Goal: Transaction & Acquisition: Register for event/course

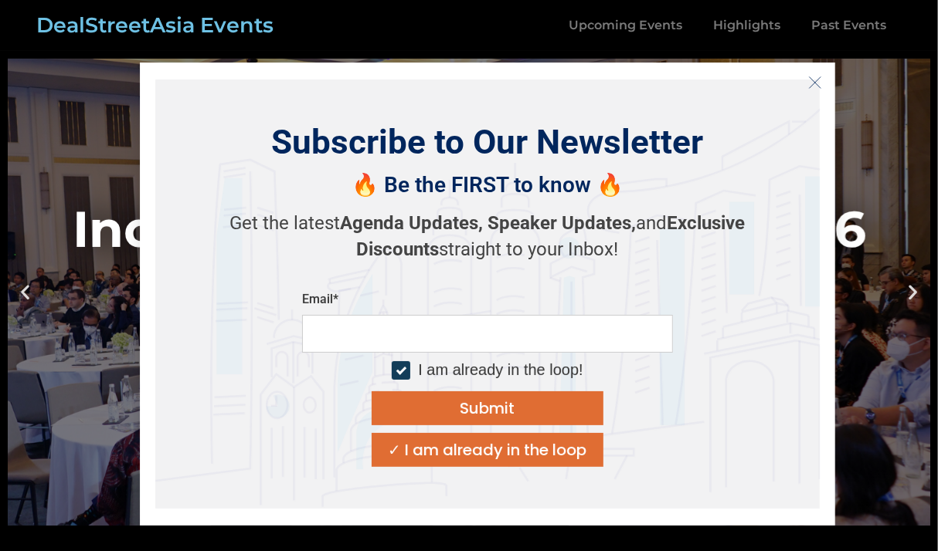
click at [818, 78] on icon "Close" at bounding box center [815, 83] width 14 height 14
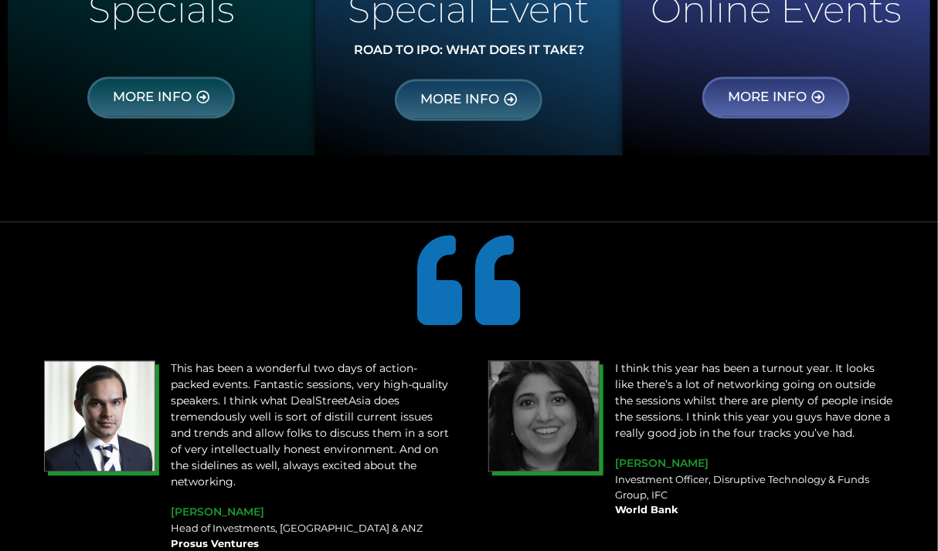
scroll to position [1236, 0]
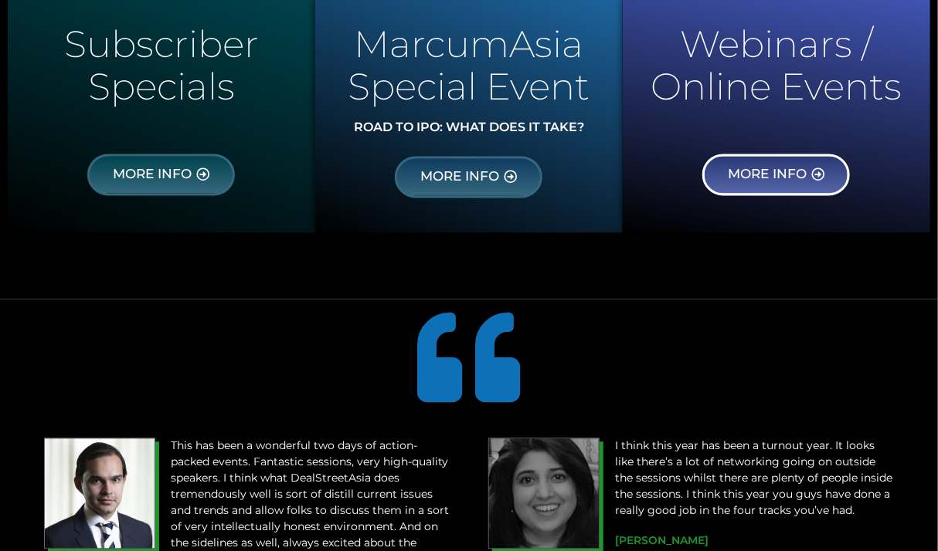
click at [755, 179] on span "MORE INFO" at bounding box center [766, 175] width 79 height 14
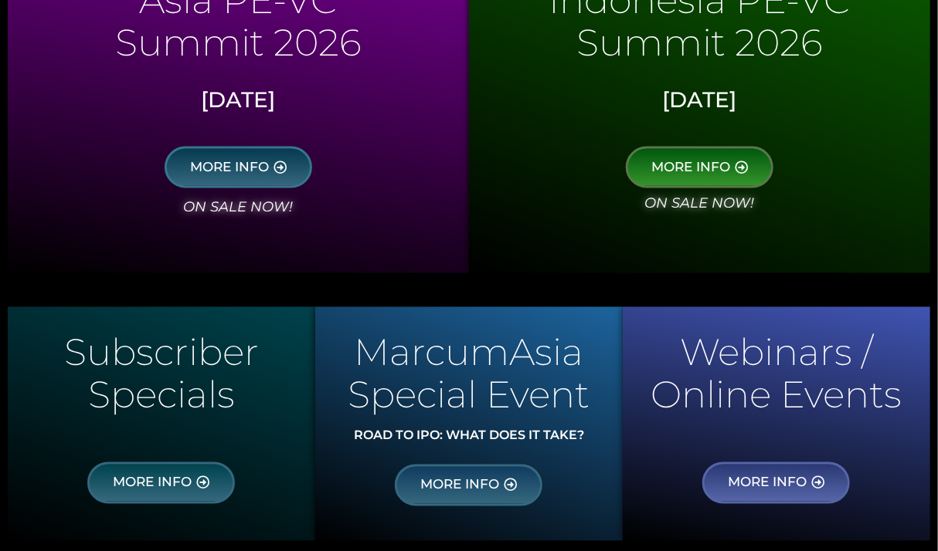
scroll to position [772, 0]
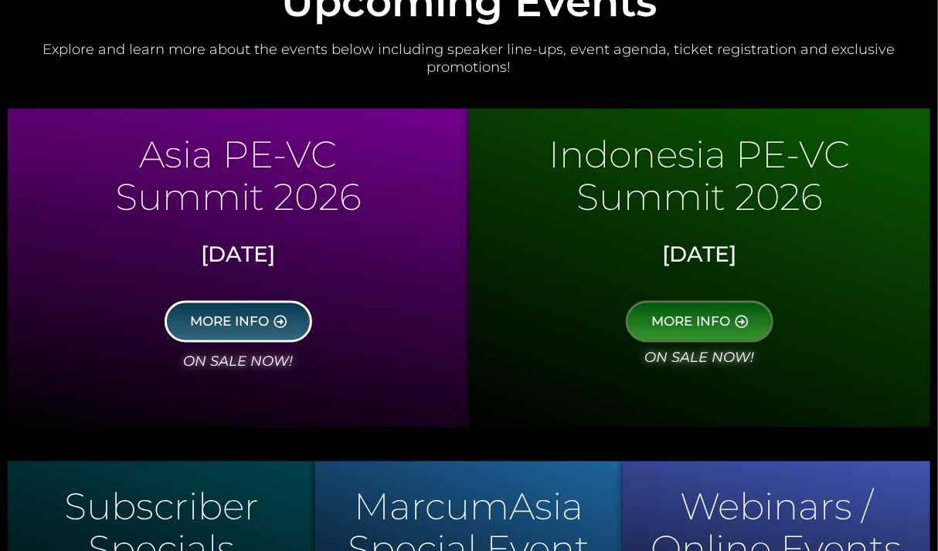
click at [247, 321] on span "MORE INFO" at bounding box center [229, 322] width 79 height 14
click at [276, 316] on icon at bounding box center [279, 321] width 13 height 13
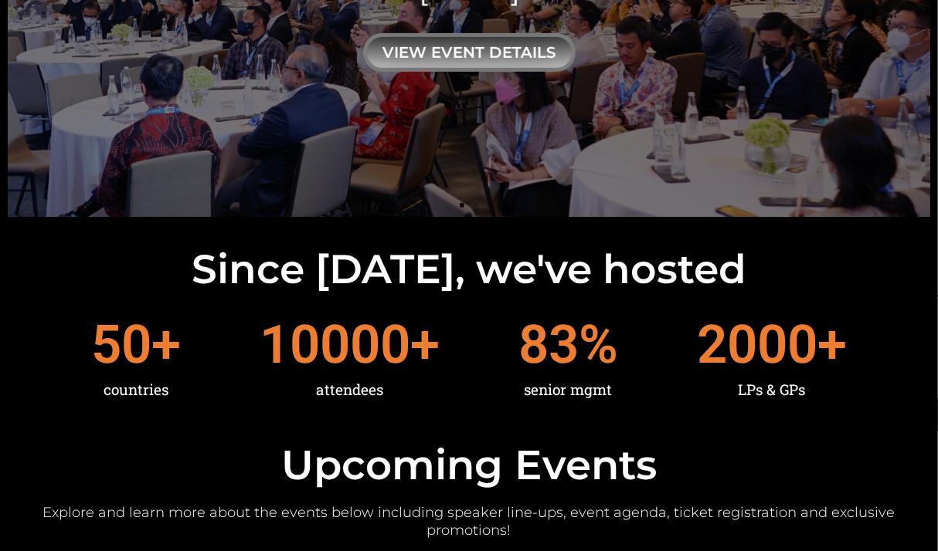
scroll to position [0, 0]
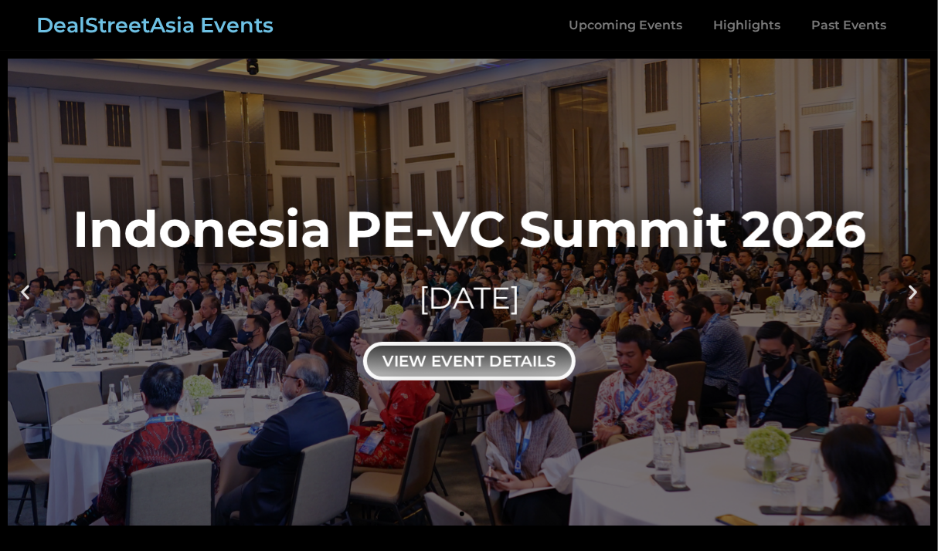
click at [429, 369] on div "view event details" at bounding box center [469, 361] width 212 height 39
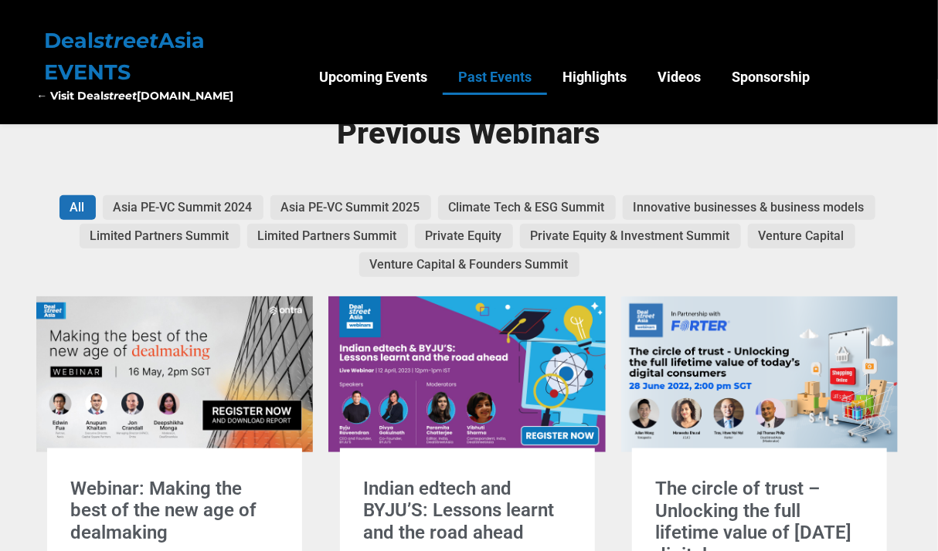
scroll to position [386, 0]
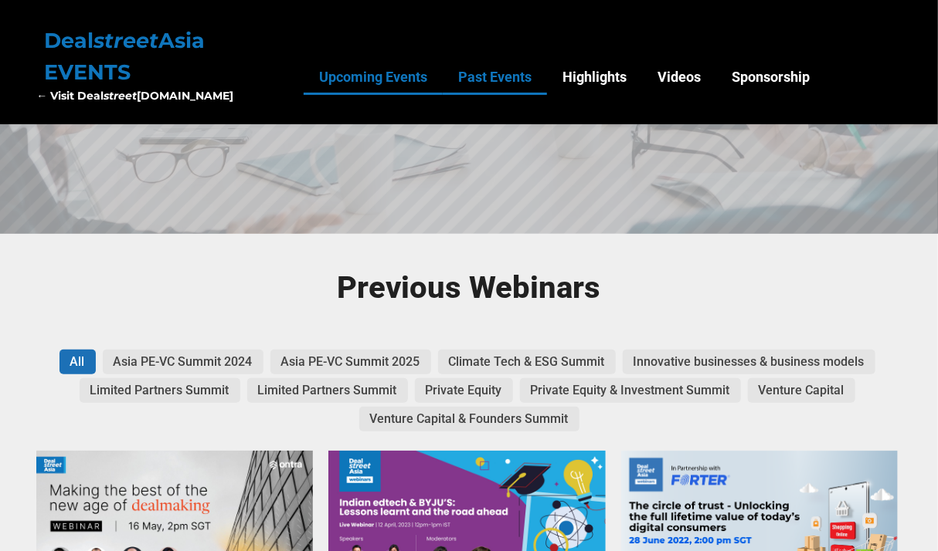
click at [368, 93] on link "Upcoming Events" at bounding box center [373, 77] width 139 height 36
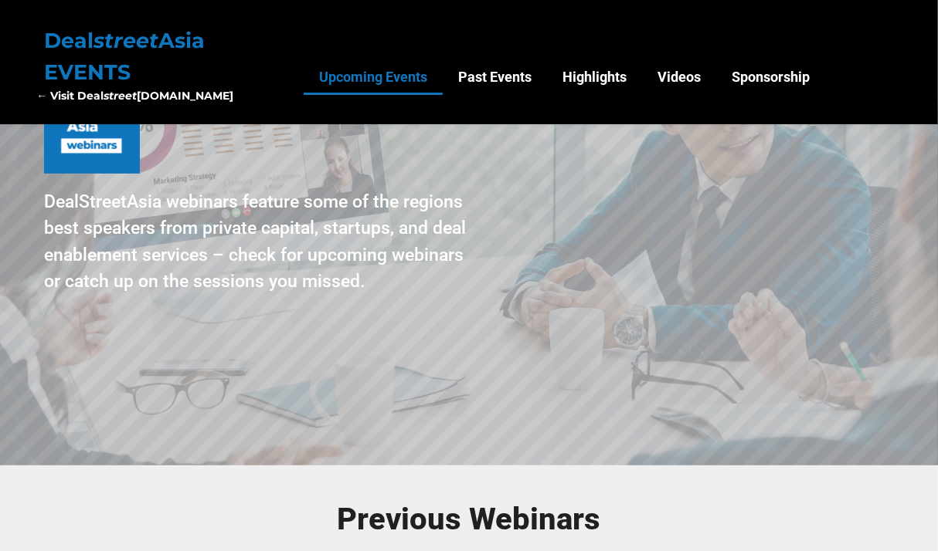
scroll to position [0, 0]
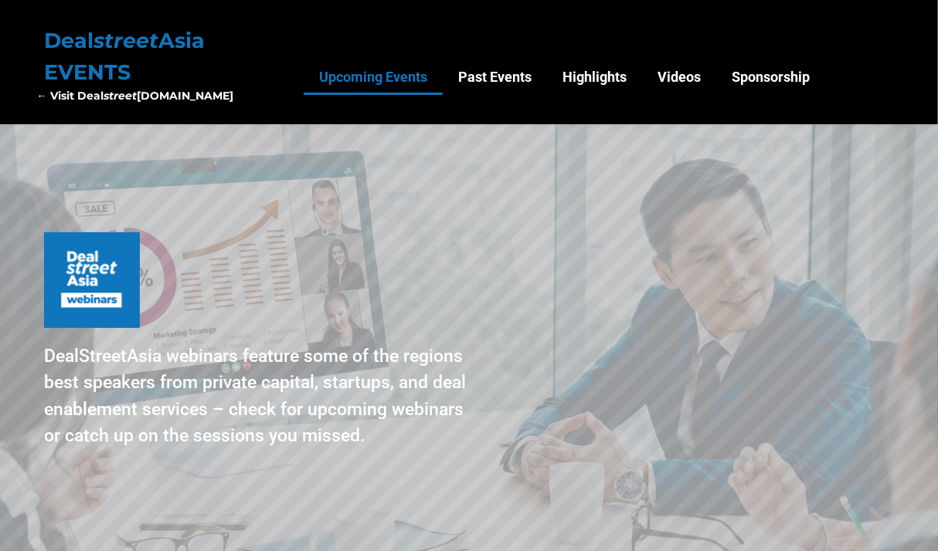
click at [173, 361] on div "DealStreetAsia webinars feature some of the regions best speakers from private …" at bounding box center [256, 397] width 425 height 107
click at [79, 313] on img at bounding box center [92, 280] width 96 height 96
click at [705, 66] on link "Videos" at bounding box center [679, 77] width 74 height 36
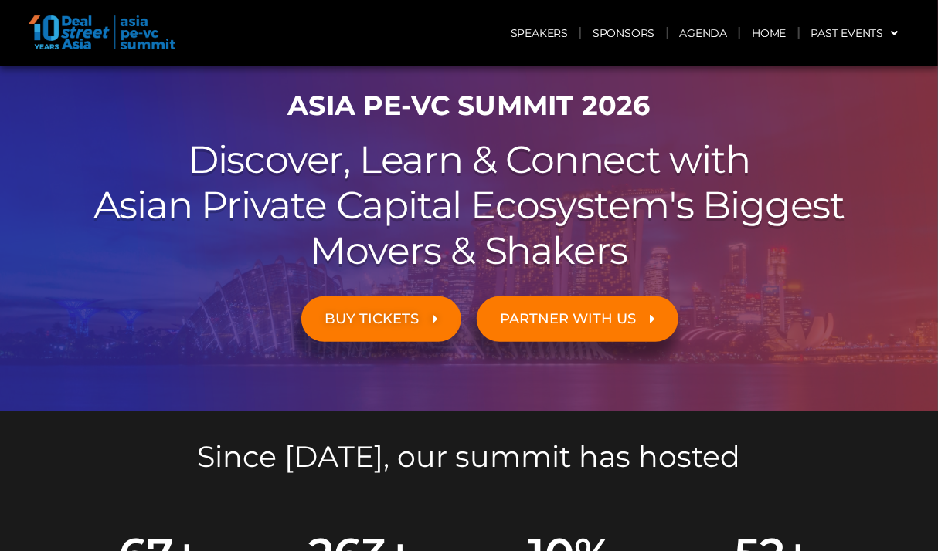
scroll to position [154, 0]
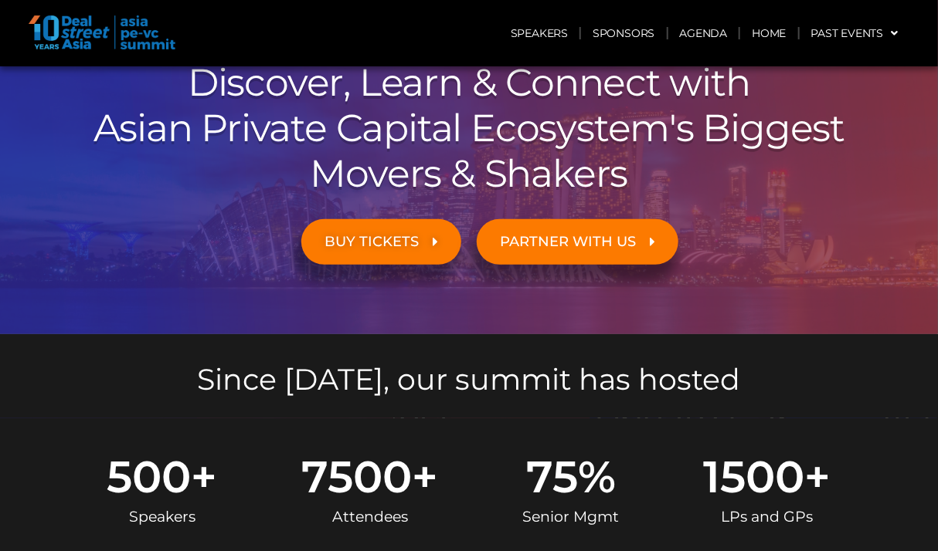
click at [411, 226] on link "BUY TICKETS" at bounding box center [381, 242] width 160 height 46
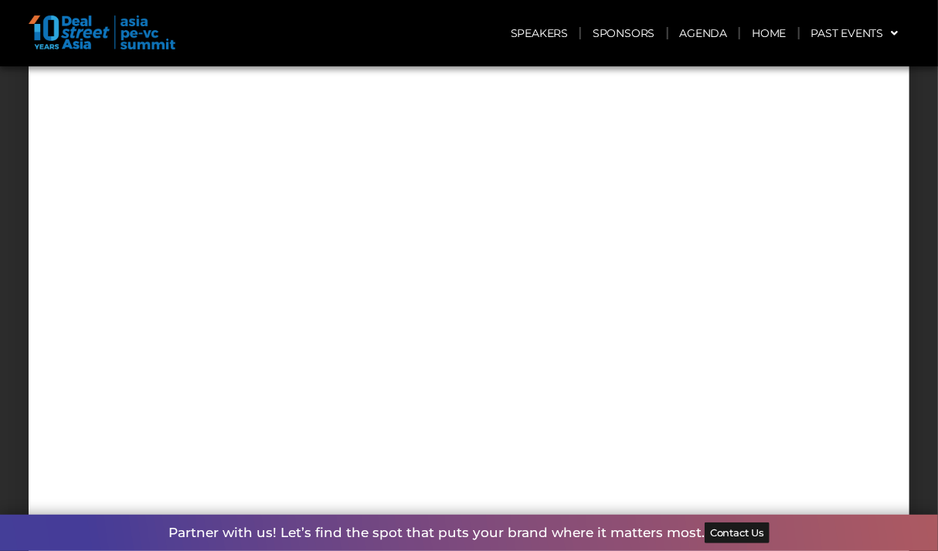
scroll to position [6327, 0]
